Goal: Navigation & Orientation: Find specific page/section

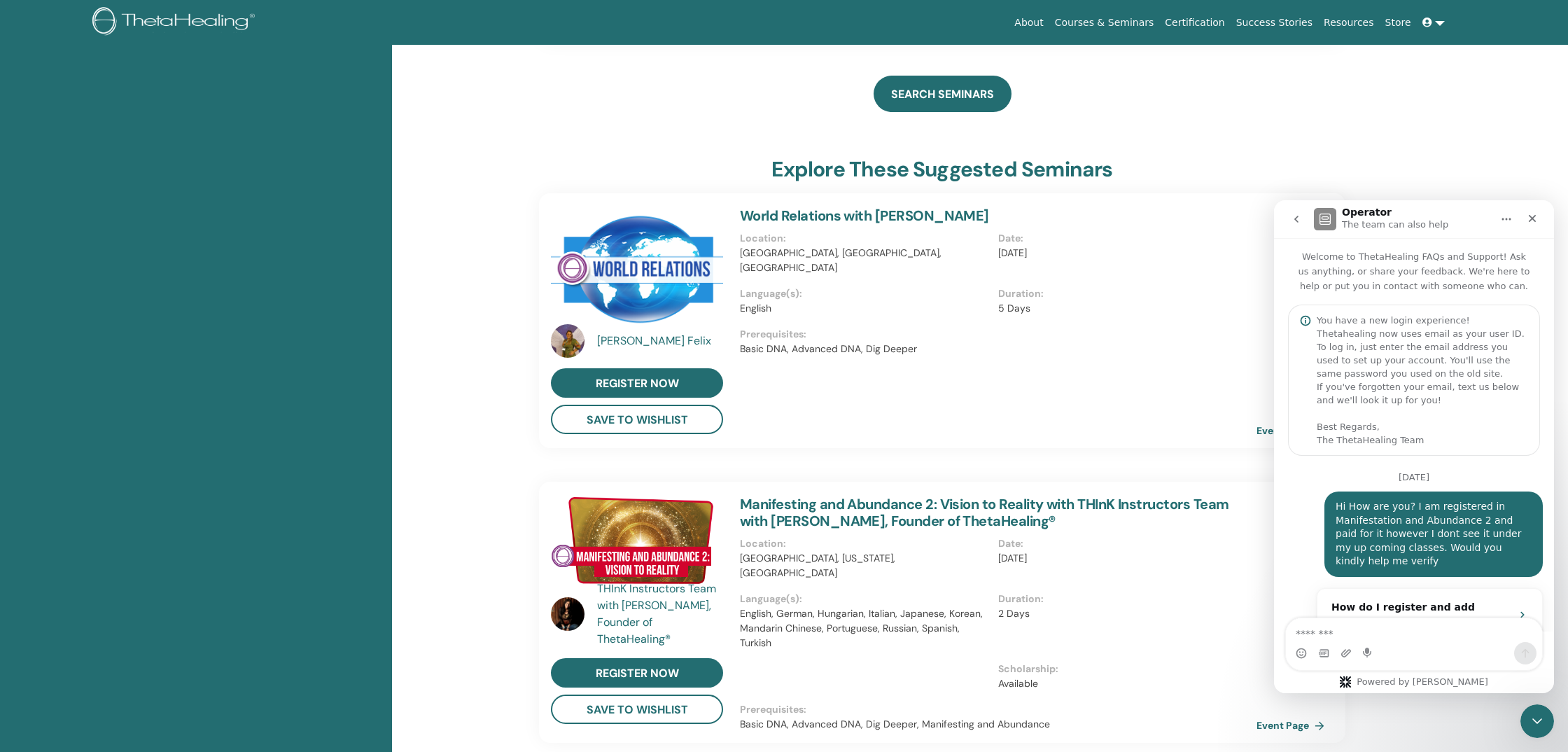
scroll to position [2, 0]
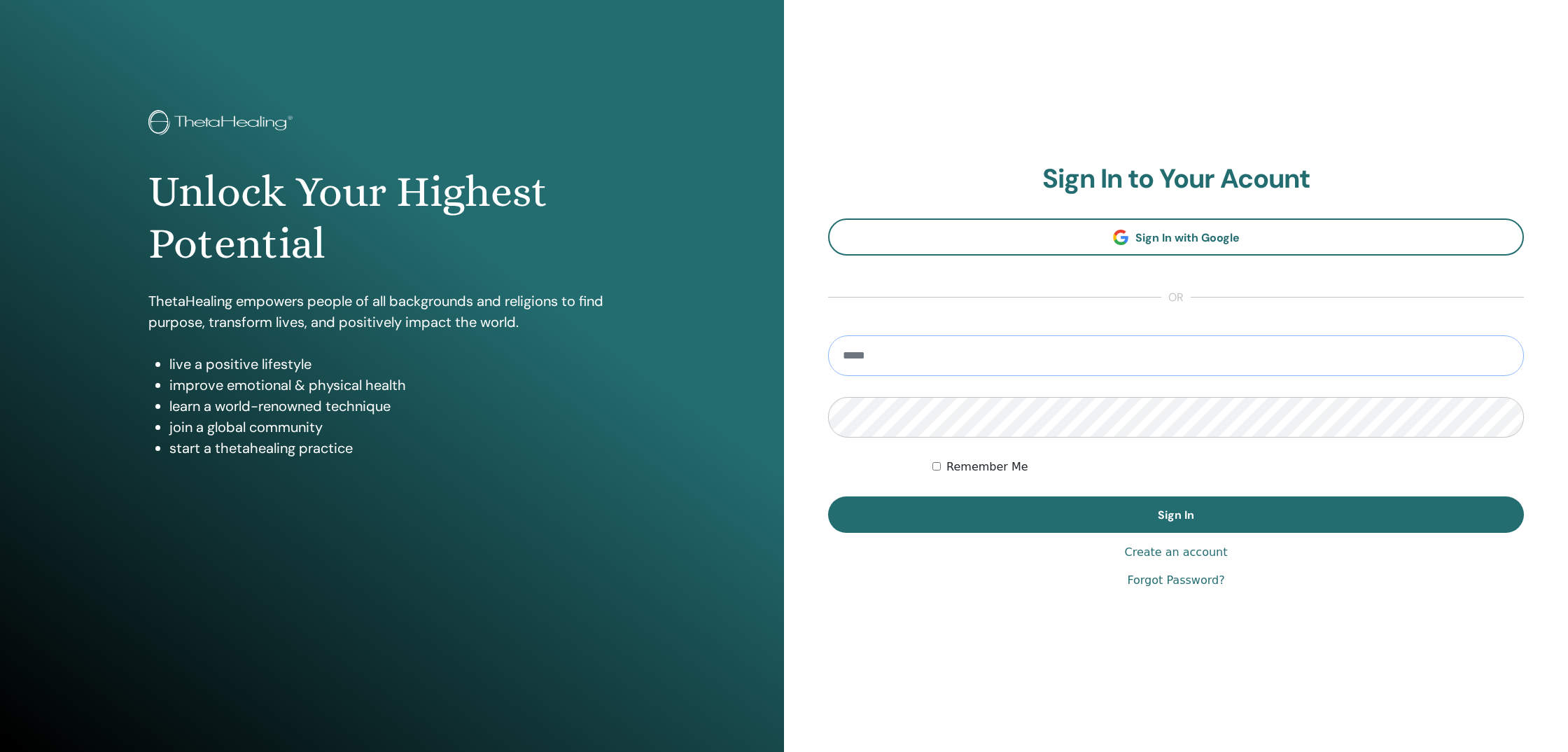
type input "**********"
click at [1176, 514] on button "Sign In" at bounding box center [1175, 514] width 695 height 36
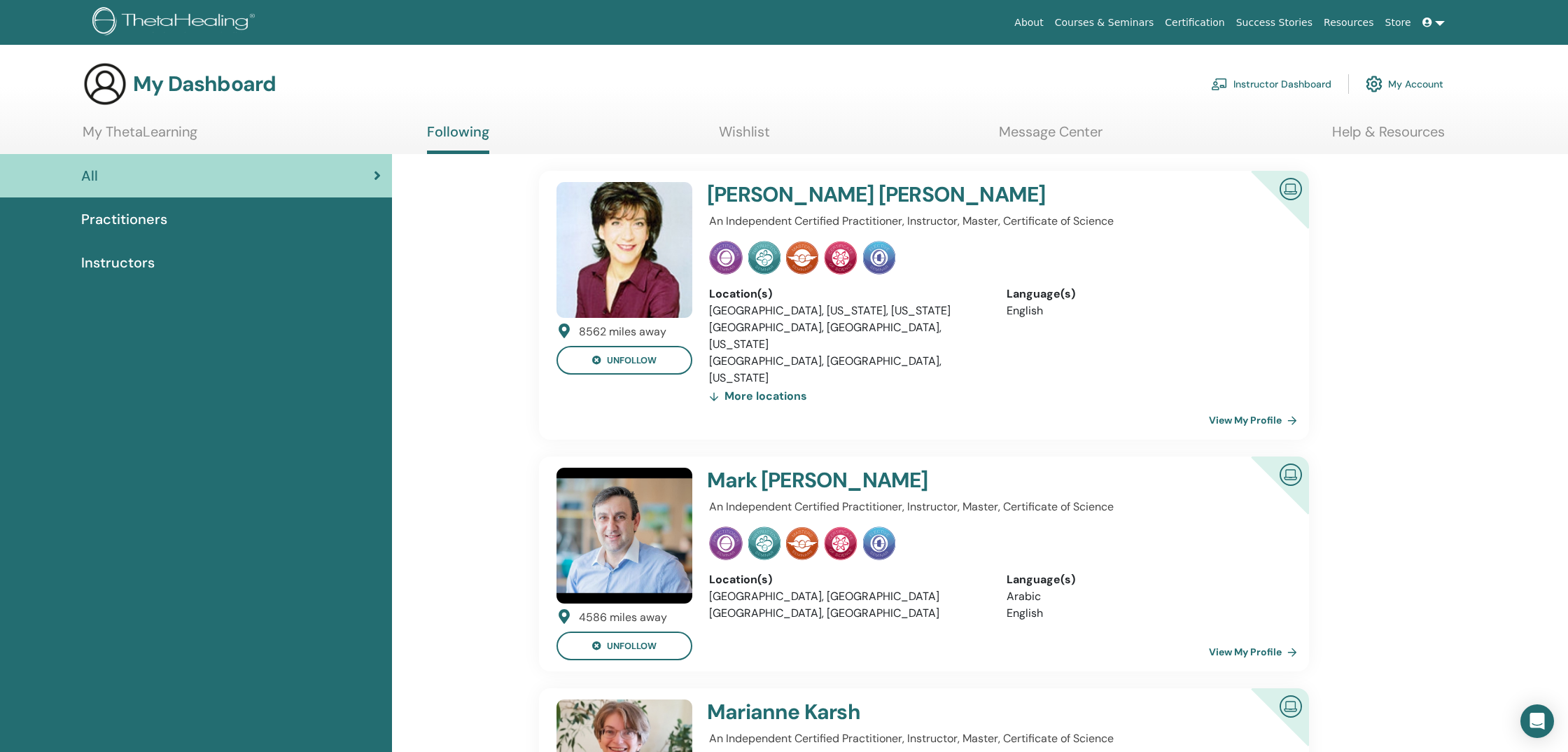
click at [131, 131] on link "My ThetaLearning" at bounding box center [140, 137] width 115 height 27
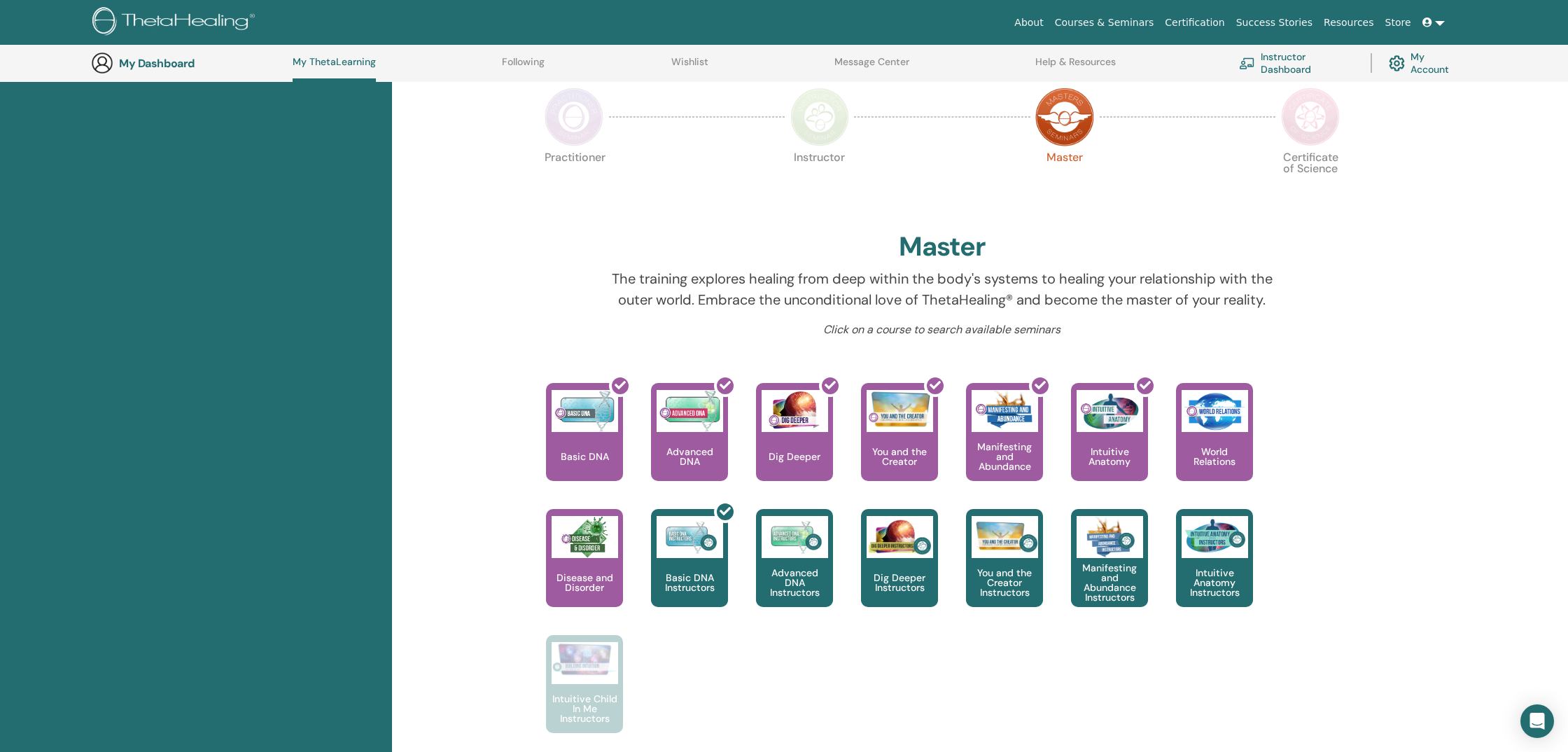
scroll to position [289, 0]
click at [1313, 115] on img at bounding box center [1310, 117] width 59 height 59
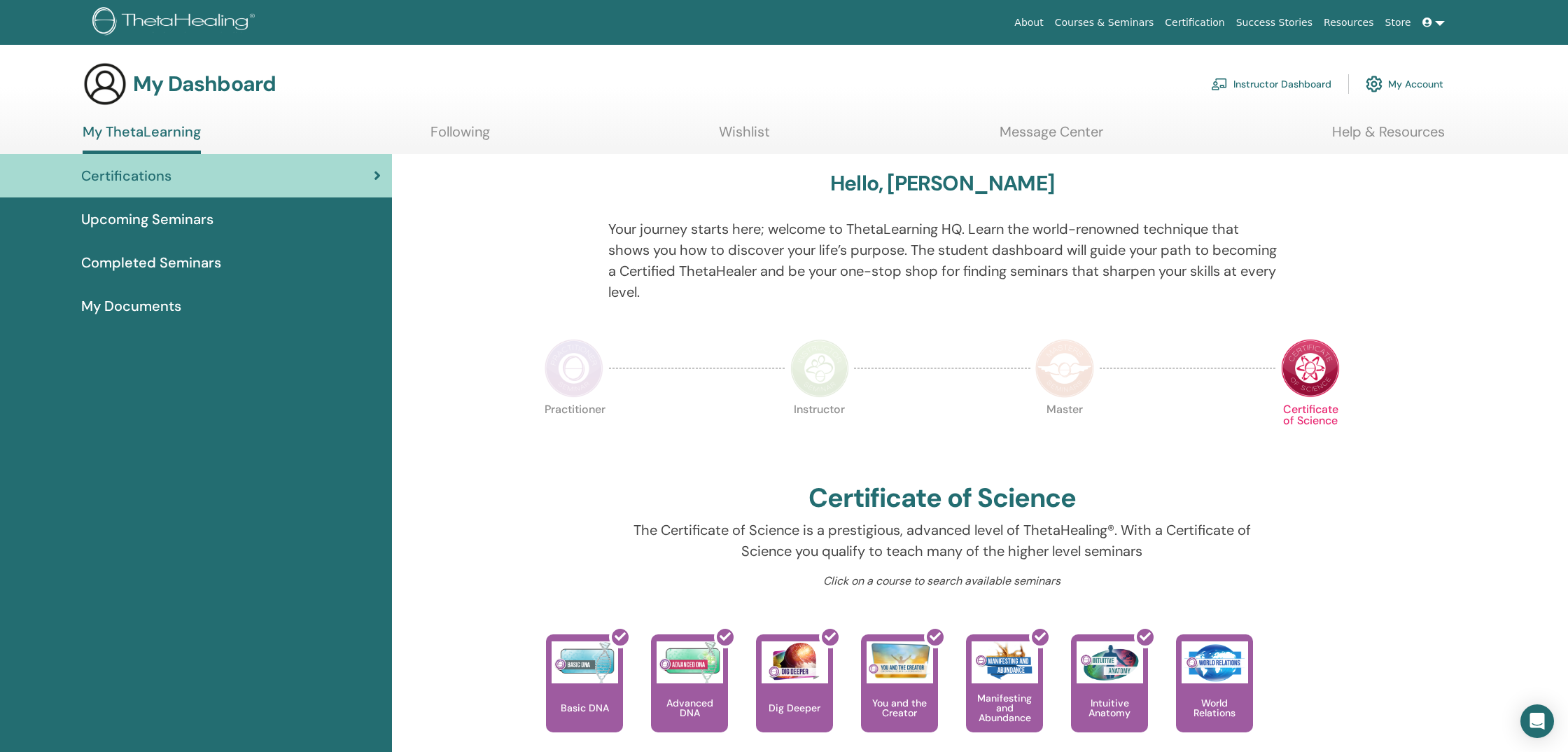
click at [1119, 21] on link "Courses & Seminars" at bounding box center [1104, 22] width 110 height 26
